Goal: Task Accomplishment & Management: Manage account settings

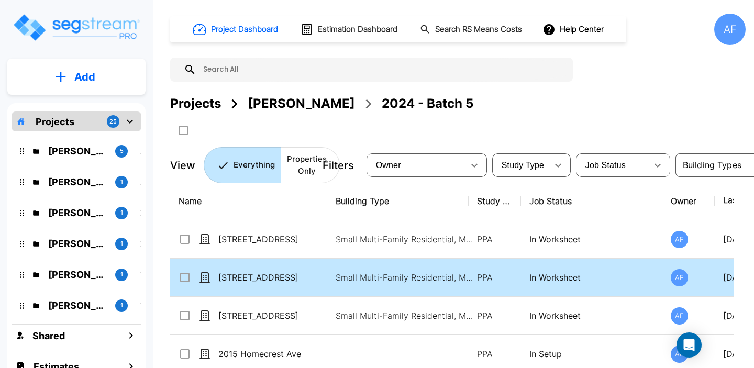
scroll to position [1, 0]
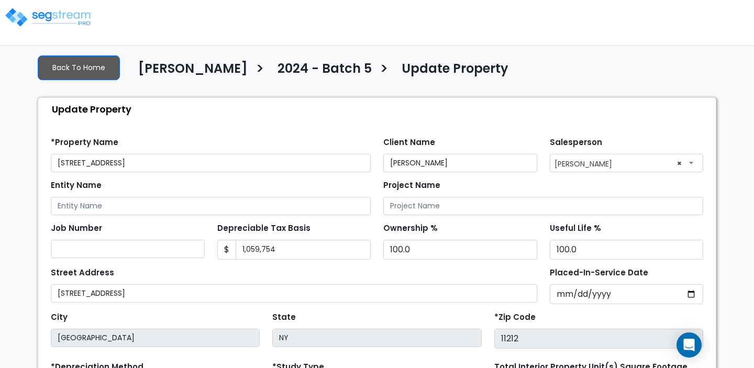
select select "2024"
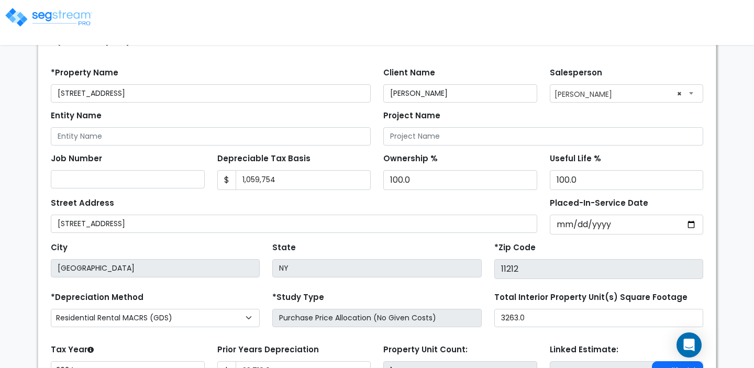
scroll to position [57, 0]
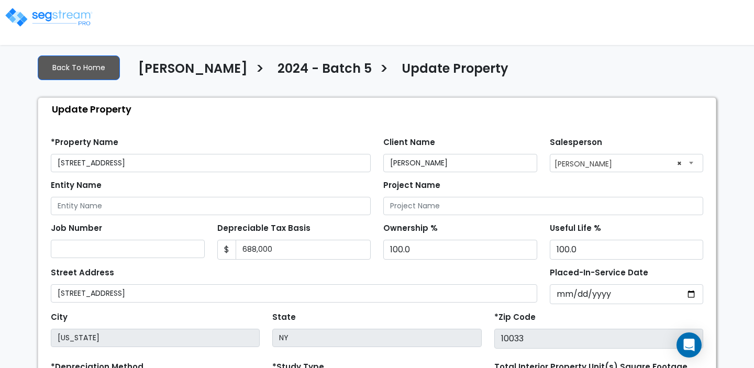
select select "2024"
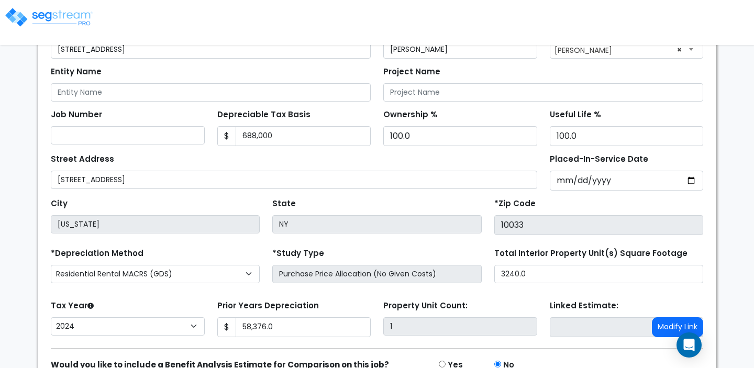
scroll to position [167, 0]
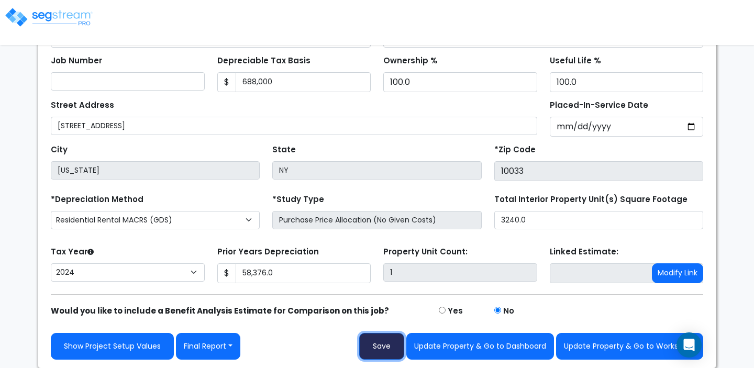
click at [382, 346] on button "Save" at bounding box center [381, 346] width 45 height 27
type input "58376"
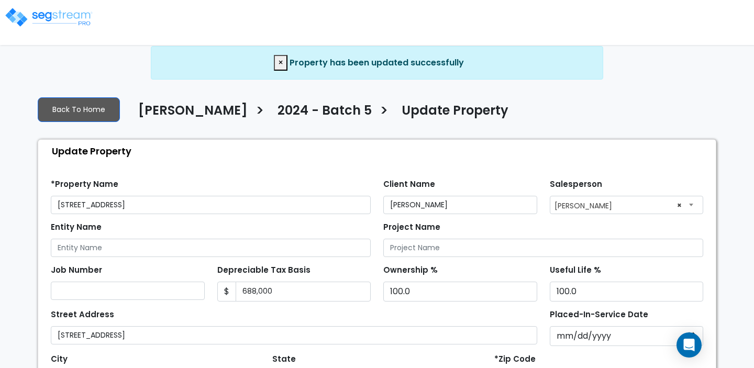
select select "2024"
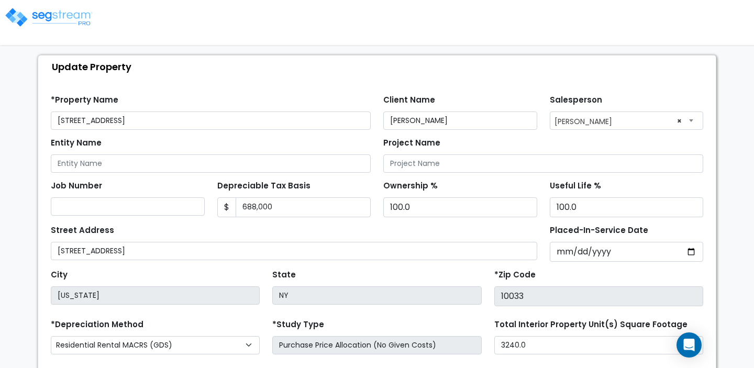
scroll to position [38, 0]
